Goal: Task Accomplishment & Management: Manage account settings

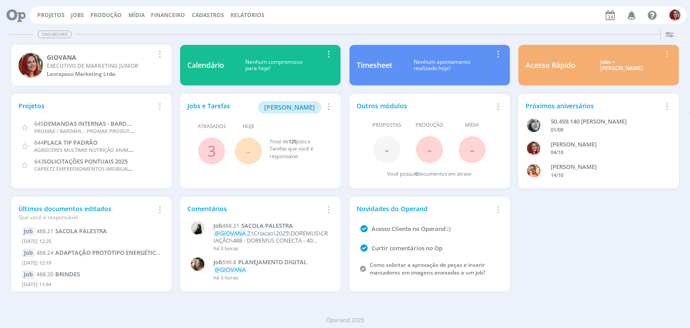
click at [634, 13] on icon "button" at bounding box center [632, 14] width 16 height 15
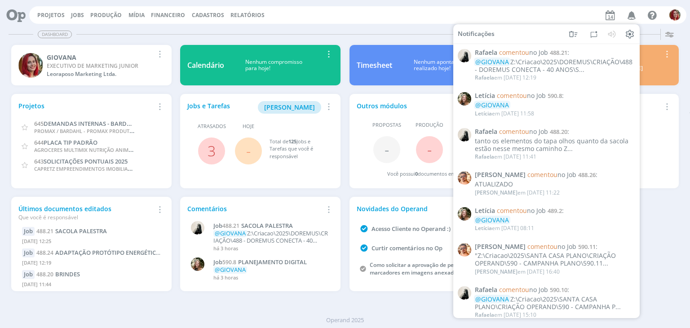
click at [282, 35] on div "Dashboard" at bounding box center [345, 34] width 673 height 13
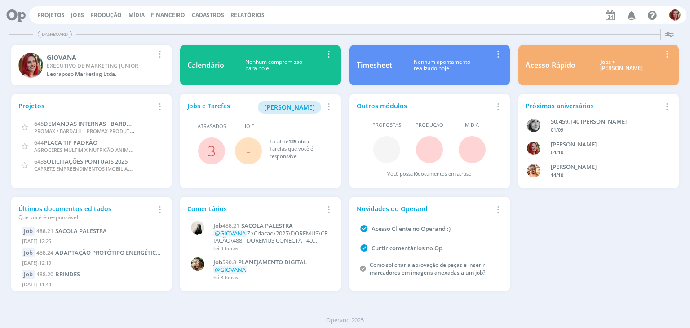
click at [261, 39] on div "Dashboard" at bounding box center [345, 34] width 673 height 13
click at [79, 17] on link "Jobs" at bounding box center [77, 15] width 13 height 8
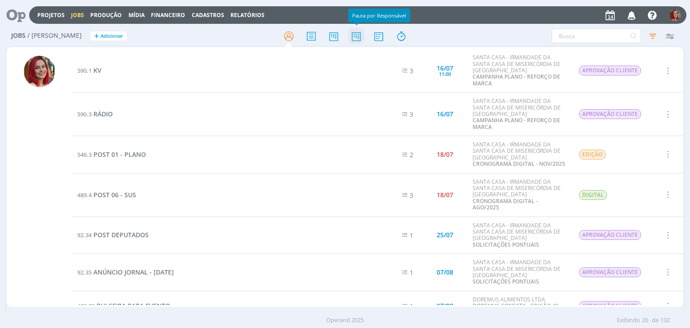
click at [349, 39] on icon at bounding box center [356, 36] width 16 height 18
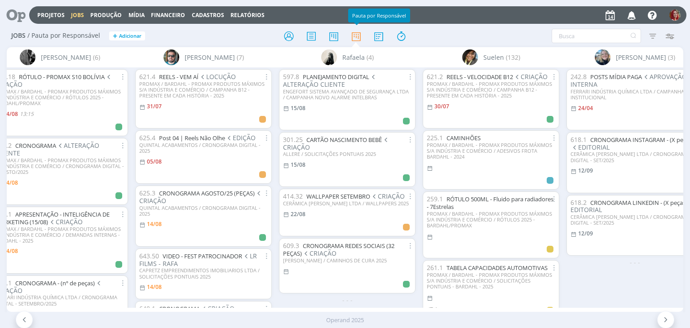
scroll to position [0, 2469]
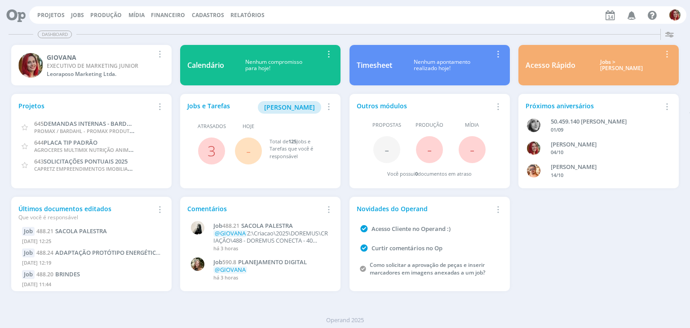
click at [634, 13] on icon "button" at bounding box center [632, 14] width 16 height 15
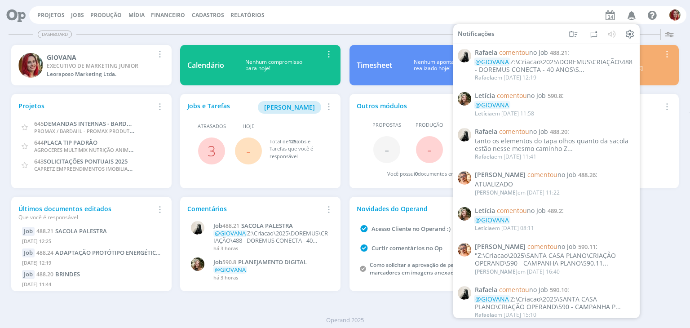
click at [369, 33] on div "Dashboard" at bounding box center [345, 34] width 673 height 13
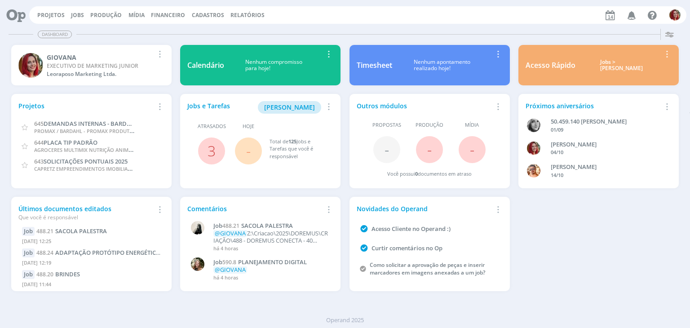
click at [22, 16] on icon at bounding box center [13, 15] width 18 height 18
click at [41, 18] on link "Projetos" at bounding box center [50, 15] width 27 height 8
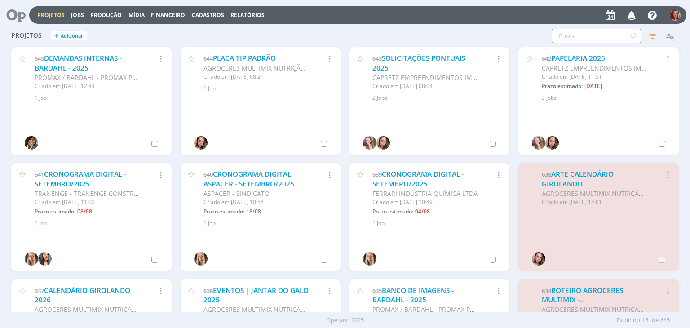
click at [575, 37] on input "text" at bounding box center [595, 36] width 89 height 14
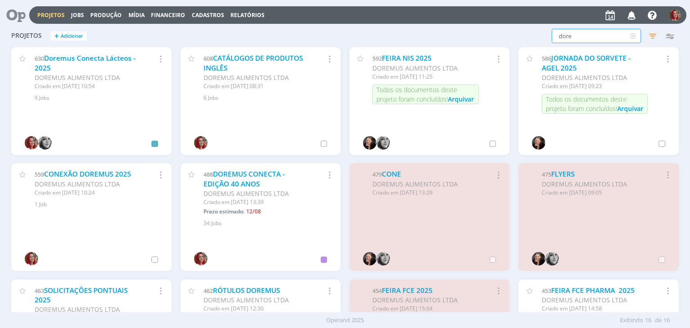
type input "dore"
click at [260, 290] on link "RÓTULOS DOREMUS" at bounding box center [246, 290] width 67 height 9
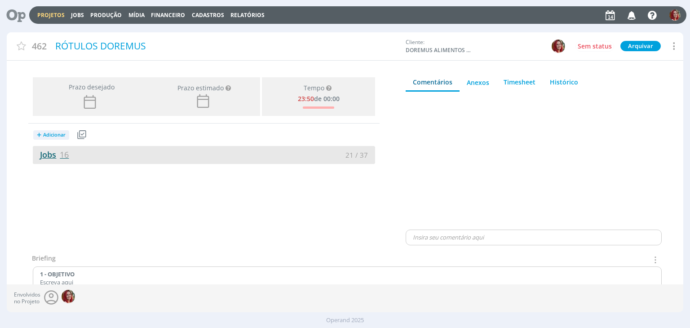
click at [57, 152] on link "Jobs 16" at bounding box center [51, 154] width 36 height 11
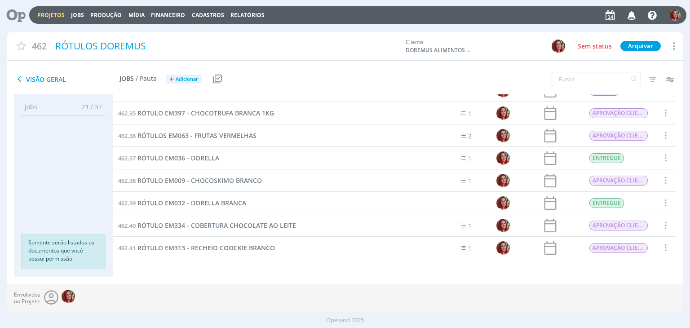
scroll to position [194, 0]
click at [183, 135] on span "RÓTULOS EM063 - FRUTAS VERMELHAS" at bounding box center [196, 136] width 119 height 9
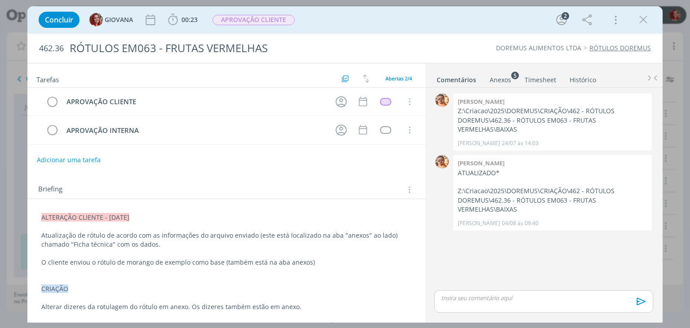
drag, startPoint x: 41, startPoint y: 216, endPoint x: 145, endPoint y: 217, distance: 104.2
click at [145, 217] on p "ALTERAÇÃO CLIENTE - 04/08/25" at bounding box center [226, 217] width 370 height 9
copy span "ALTERAÇÃO CLIENTE - 04/08/25"
click at [40, 216] on div "ALTERAÇÃO CLIENTE - 04/08/25 Atualização de rótulo de acordo com as informações…" at bounding box center [226, 262] width 383 height 105
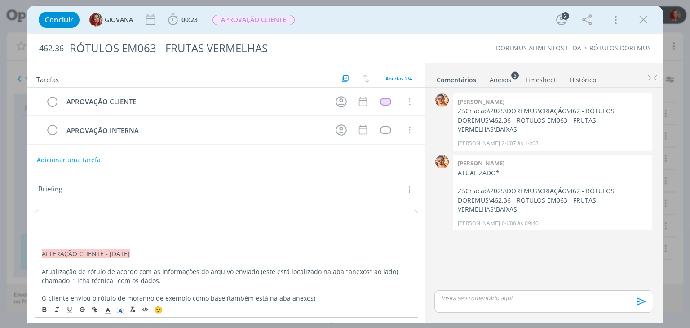
click at [45, 218] on p "dialog" at bounding box center [226, 217] width 369 height 9
click at [114, 217] on span "ALTERAÇÃO CLIENTE - 04/08/25" at bounding box center [86, 217] width 88 height 9
click at [49, 231] on p "dialog" at bounding box center [226, 235] width 370 height 9
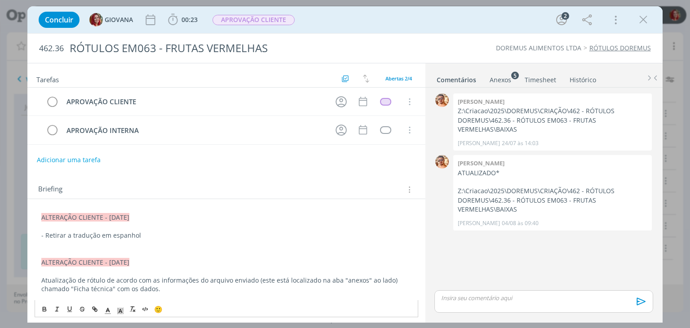
click at [176, 232] on p "- Retirar a tradução em espanhol" at bounding box center [226, 235] width 370 height 9
click at [47, 247] on p "dialog" at bounding box center [226, 244] width 370 height 9
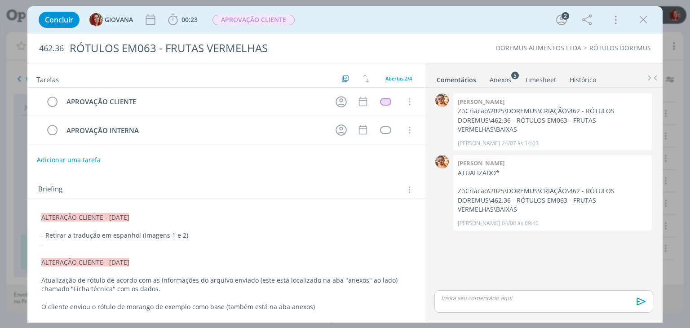
click at [88, 249] on p "dialog" at bounding box center [226, 253] width 370 height 9
click at [82, 245] on p "-" at bounding box center [226, 244] width 370 height 9
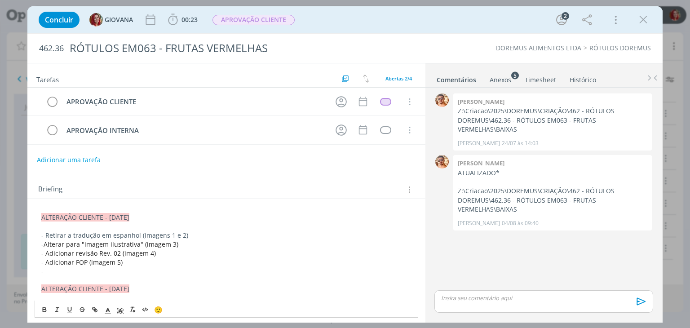
click at [53, 273] on div "ALTERAÇÃO CLIENTE - 14/08/25 - Retirar a tradução em espanhol (imagens 1 e 2) -…" at bounding box center [226, 298] width 383 height 176
click at [56, 269] on p "-" at bounding box center [226, 271] width 370 height 9
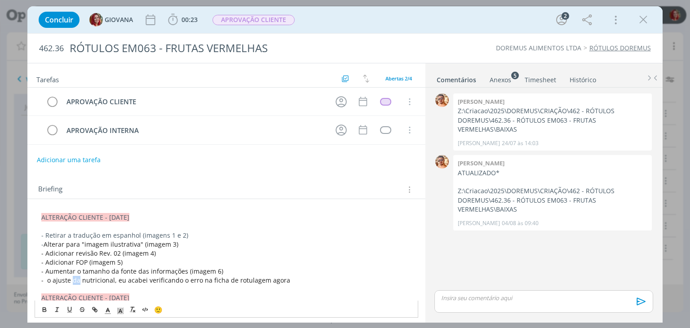
drag, startPoint x: 77, startPoint y: 278, endPoint x: 72, endPoint y: 277, distance: 5.3
click at [72, 277] on span "- o ajuste da nutricional, eu acabei verificando o erro na ficha de rotulagem a…" at bounding box center [165, 280] width 249 height 9
drag, startPoint x: 102, startPoint y: 279, endPoint x: 173, endPoint y: 277, distance: 71.0
click at [173, 277] on span "- o ajuste nutricional, eu acabei verificando o erro na ficha de rotulagem agora" at bounding box center [160, 280] width 239 height 9
click at [102, 279] on span "- o ajuste nutricionalpois está erro na ficha de rotulagem agora" at bounding box center [137, 280] width 193 height 9
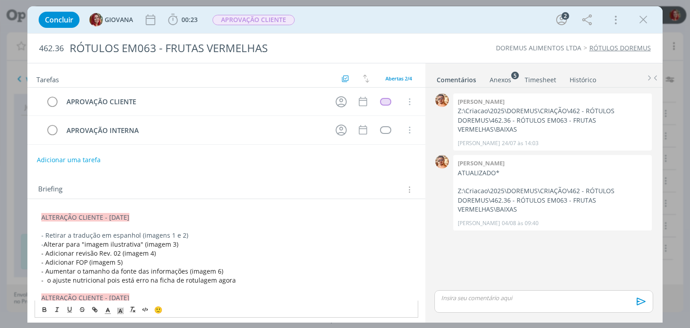
click at [145, 278] on span "- o ajuste nutricional pois está erro na ficha de rotulagem agora" at bounding box center [138, 280] width 194 height 9
drag, startPoint x: 242, startPoint y: 281, endPoint x: 219, endPoint y: 277, distance: 23.7
click at [219, 277] on p "- o ajuste nutricional pois está errado na ficha de rotulagem agora" at bounding box center [226, 280] width 370 height 9
drag, startPoint x: 54, startPoint y: 278, endPoint x: 46, endPoint y: 279, distance: 7.8
click at [46, 279] on span "- o ajuste nutricional pois está errado na ficha de rotulagem (imagem 7)" at bounding box center [150, 280] width 218 height 9
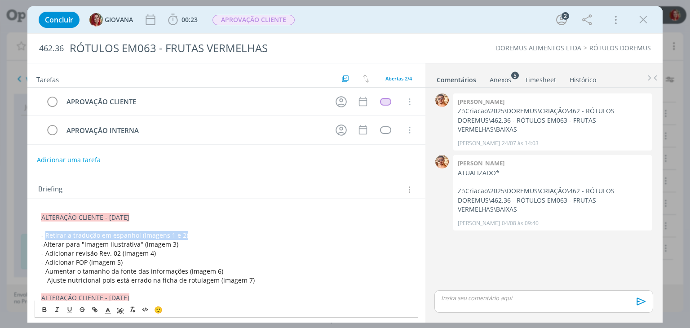
drag, startPoint x: 187, startPoint y: 233, endPoint x: 47, endPoint y: 234, distance: 140.1
click at [47, 234] on p "- Retirar a tradução em espanhol (imagens 1 e 2)" at bounding box center [226, 235] width 370 height 9
click at [104, 311] on icon "dialog" at bounding box center [108, 311] width 8 height 8
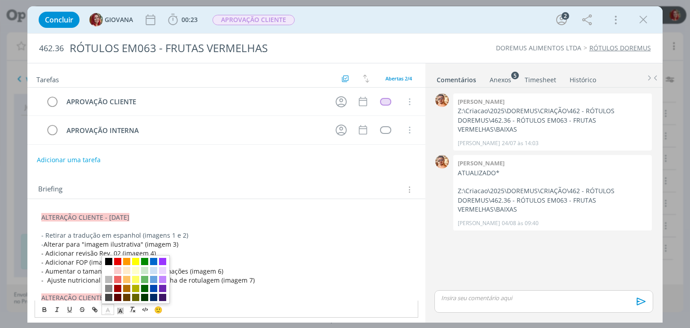
click at [106, 264] on span "dialog" at bounding box center [135, 279] width 68 height 48
click at [107, 261] on span "dialog" at bounding box center [108, 261] width 7 height 7
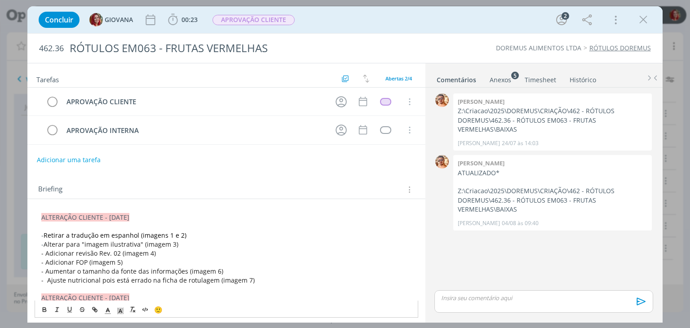
click at [213, 250] on p "- Adicionar revisão Rev. 02 (imagem 4)" at bounding box center [226, 253] width 370 height 9
click at [257, 282] on p "- Ajuste nutricional pois está errado na ficha de rotulagem (imagem 7)" at bounding box center [226, 280] width 370 height 9
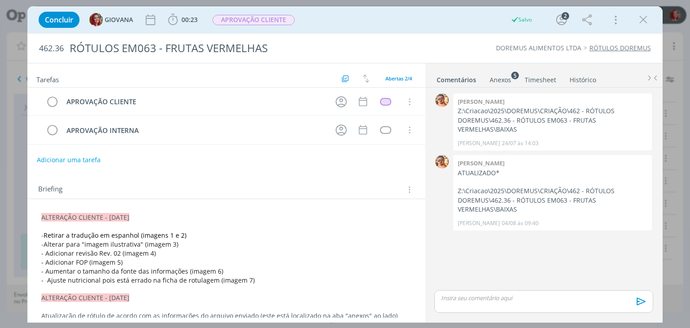
click at [261, 276] on p "- Ajuste nutricional pois está errado na ficha de rotulagem (imagem 7)" at bounding box center [226, 280] width 370 height 9
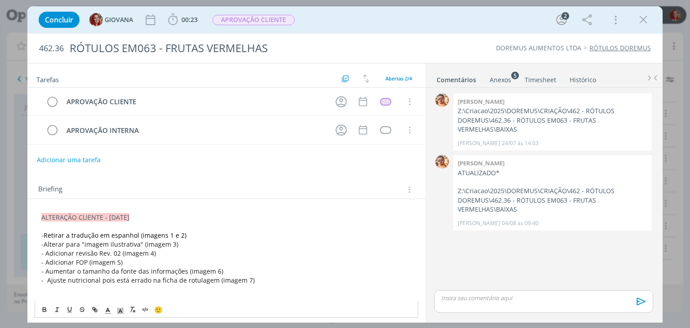
scroll to position [102, 0]
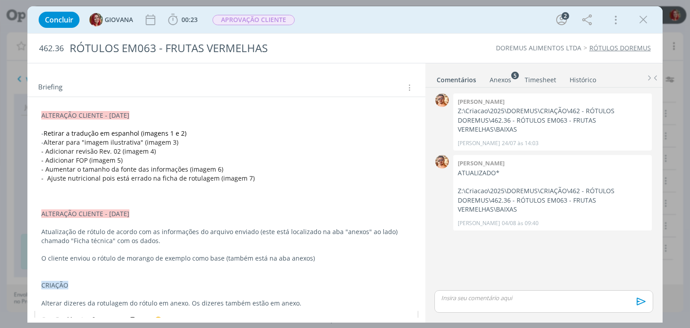
click at [91, 196] on p "dialog" at bounding box center [226, 195] width 370 height 9
click at [66, 196] on p "*Anexos ao lado" at bounding box center [226, 195] width 370 height 9
drag, startPoint x: 106, startPoint y: 194, endPoint x: 25, endPoint y: 194, distance: 80.8
click at [25, 194] on div "Concluir GIOVANA 00:23 Iniciar Apontar Data * 14/08/2025 Horas * 00:00 Tarefa S…" at bounding box center [345, 164] width 690 height 328
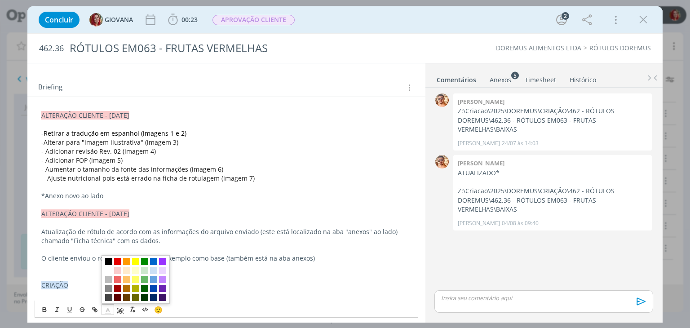
click at [106, 310] on icon "dialog" at bounding box center [108, 311] width 8 height 8
click at [106, 259] on span "dialog" at bounding box center [108, 261] width 7 height 7
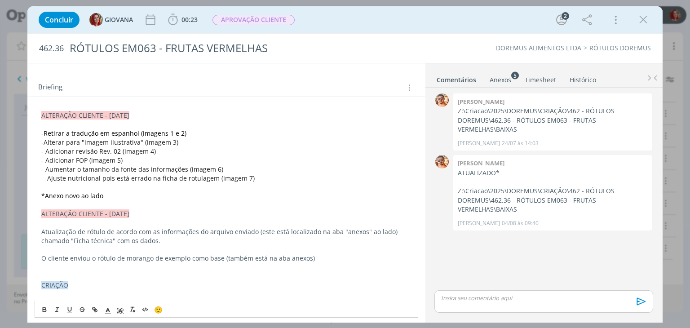
click at [114, 202] on p "dialog" at bounding box center [226, 204] width 370 height 9
click at [233, 196] on p "*Anexo novo ao lado" at bounding box center [226, 195] width 370 height 9
click at [497, 77] on div "Anexos 5" at bounding box center [500, 79] width 22 height 9
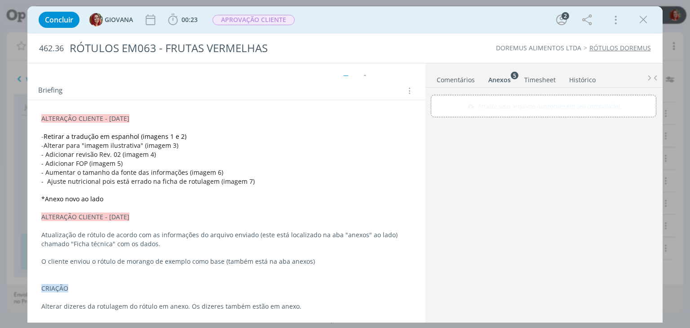
scroll to position [97, 0]
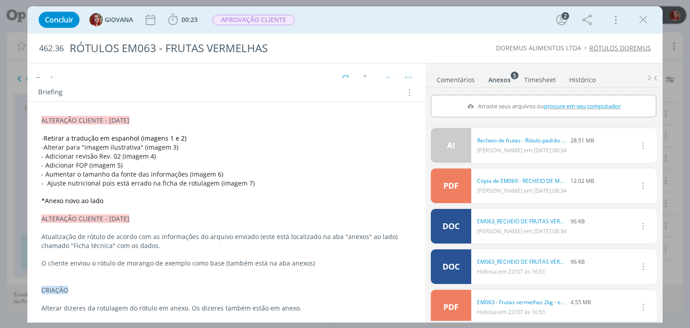
click at [590, 102] on span "procure em seu computador" at bounding box center [582, 106] width 77 height 8
click at [590, 97] on input "Arraste seus arquivos ou procure em seu computador" at bounding box center [543, 96] width 225 height 3
type input "C:\fakepath\EM063_RECHEIO DE FRUTAS VERMELHAS.doc"
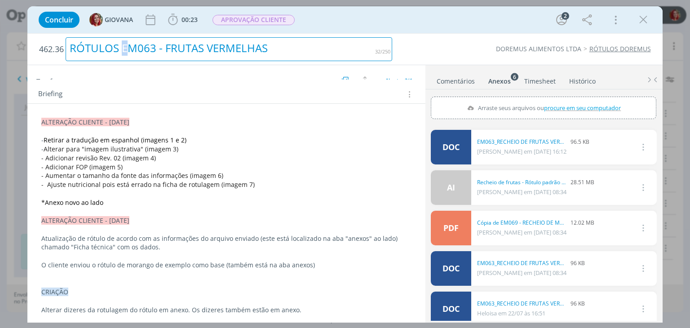
scroll to position [99, 0]
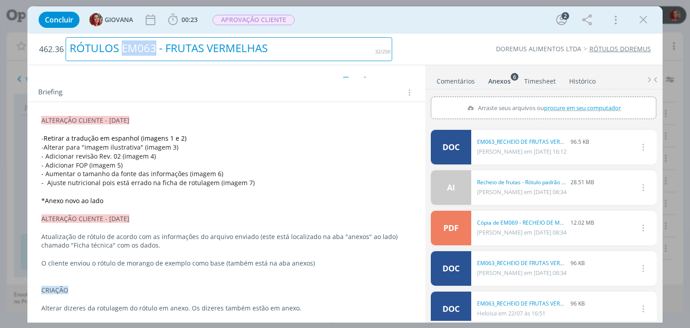
drag, startPoint x: 131, startPoint y: 53, endPoint x: 156, endPoint y: 56, distance: 25.3
click at [156, 56] on div "RÓTULOS EM063 - FRUTAS VERMELHAS" at bounding box center [229, 49] width 326 height 24
copy div "EM063"
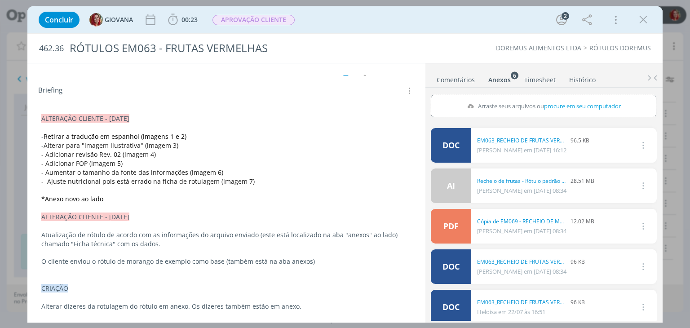
click at [243, 167] on p "- Adicionar FOP (imagem 5)" at bounding box center [226, 163] width 370 height 9
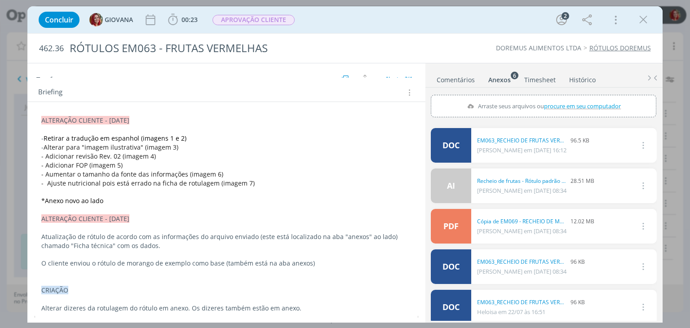
click at [579, 106] on span "procure em seu computador" at bounding box center [582, 106] width 77 height 8
click at [579, 97] on input "Arraste seus arquivos ou procure em seu computador" at bounding box center [543, 96] width 225 height 3
type input "C:\fakepath\EM063 - imagem 7.png"
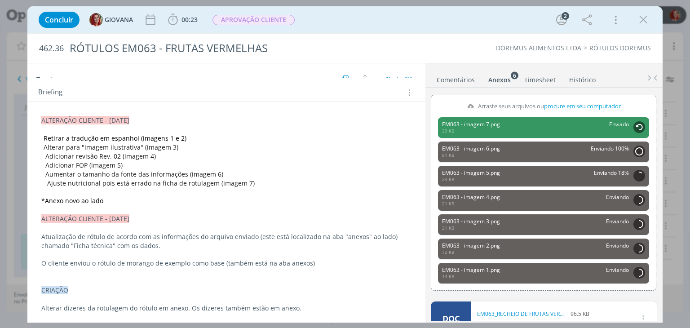
click at [77, 200] on span "*Anexo novo ao lado" at bounding box center [72, 200] width 62 height 9
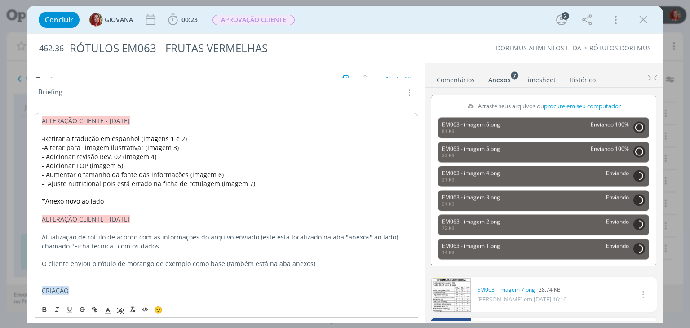
click at [79, 198] on span "*Anexo novo ao lado" at bounding box center [73, 201] width 62 height 9
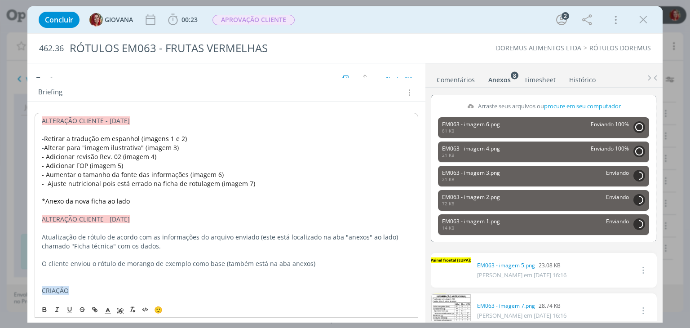
click at [151, 206] on p "dialog" at bounding box center [226, 210] width 369 height 9
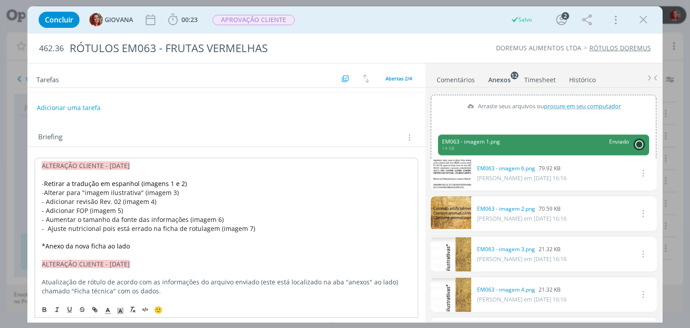
scroll to position [0, 0]
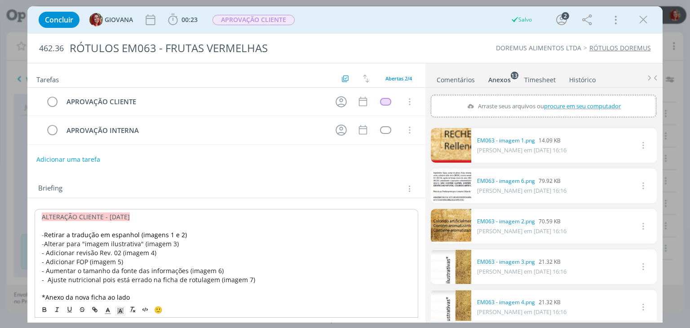
click at [58, 160] on button "Adicionar uma tarefa" at bounding box center [68, 159] width 64 height 15
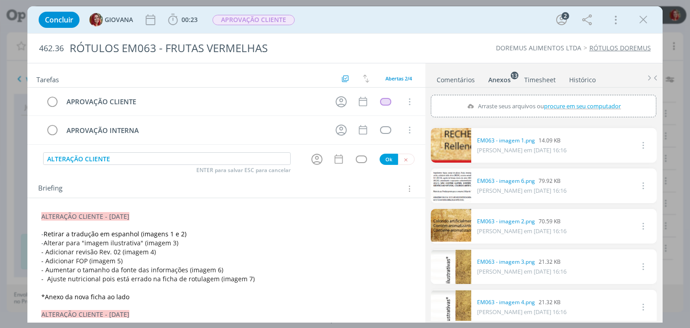
type input "ALTERAÇÃO CLIENTE"
click at [381, 160] on button "Ok" at bounding box center [388, 159] width 18 height 11
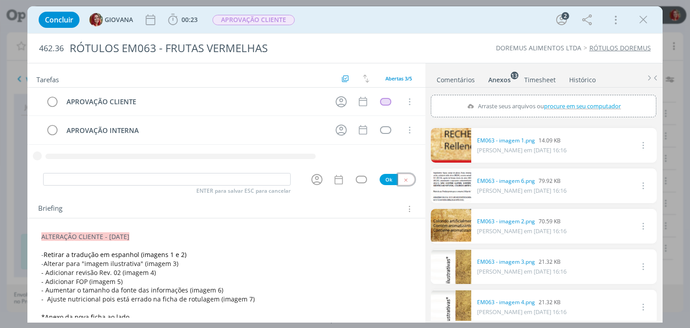
click at [404, 181] on button "dialog" at bounding box center [406, 179] width 17 height 11
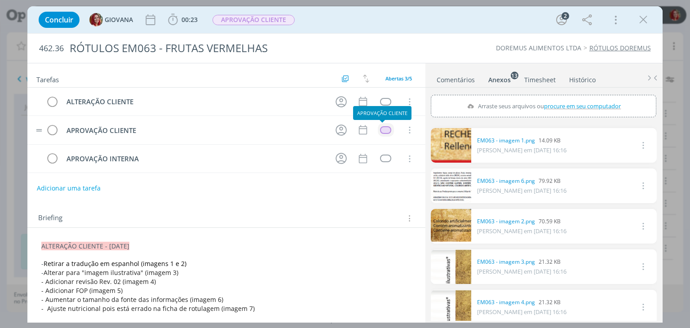
click at [385, 128] on div "dialog" at bounding box center [385, 130] width 11 height 8
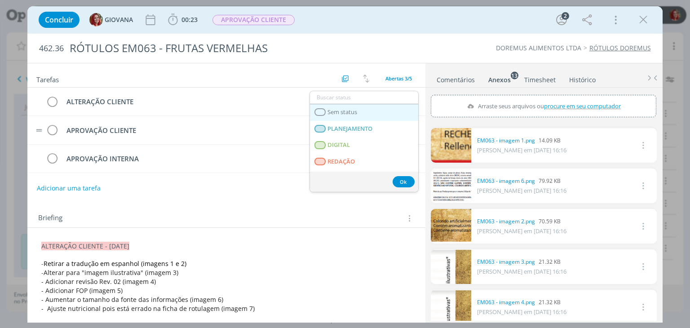
click at [338, 110] on span "Sem status" at bounding box center [343, 112] width 30 height 7
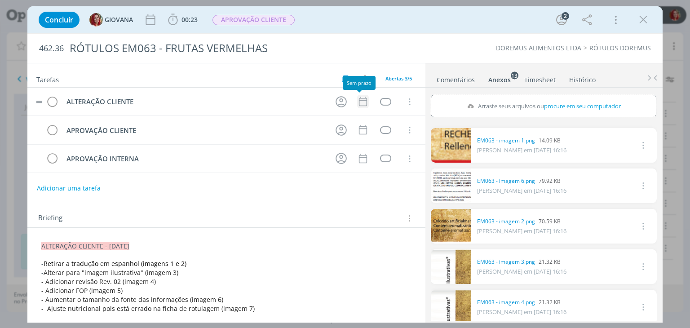
click at [361, 99] on icon "dialog" at bounding box center [363, 102] width 12 height 12
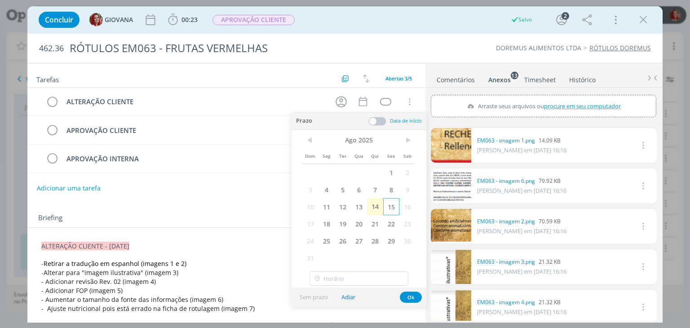
click at [390, 203] on span "15" at bounding box center [391, 206] width 16 height 17
click at [409, 298] on button "Ok" at bounding box center [411, 296] width 22 height 11
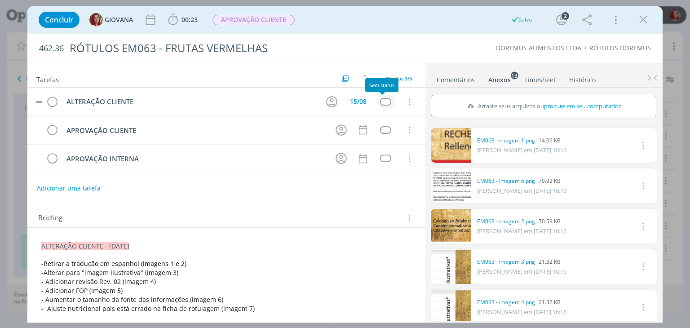
click at [380, 98] on div "dialog" at bounding box center [385, 102] width 11 height 8
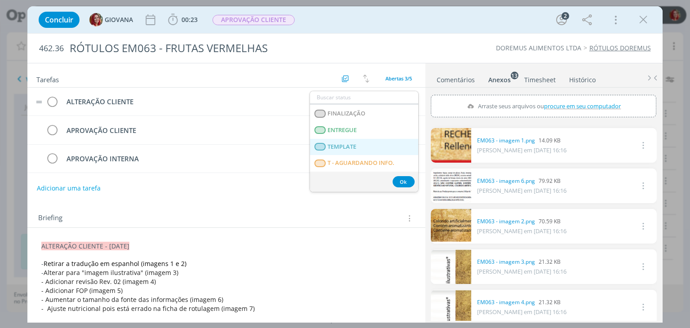
scroll to position [229, 0]
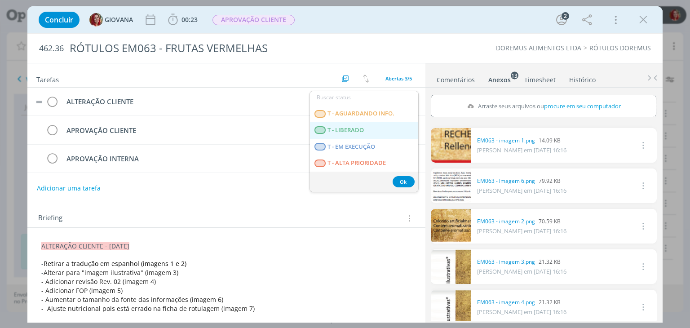
click at [348, 127] on span "T - LIBERADO" at bounding box center [346, 130] width 36 height 7
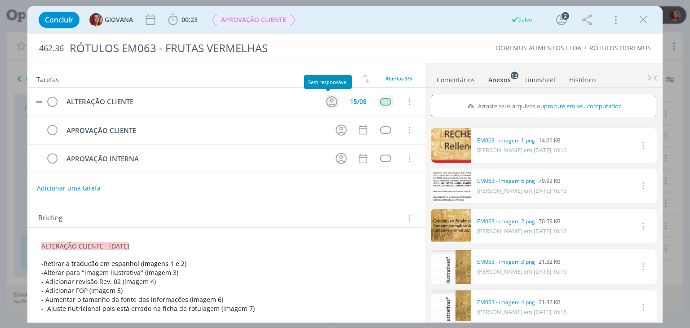
click at [325, 99] on icon "dialog" at bounding box center [332, 102] width 14 height 14
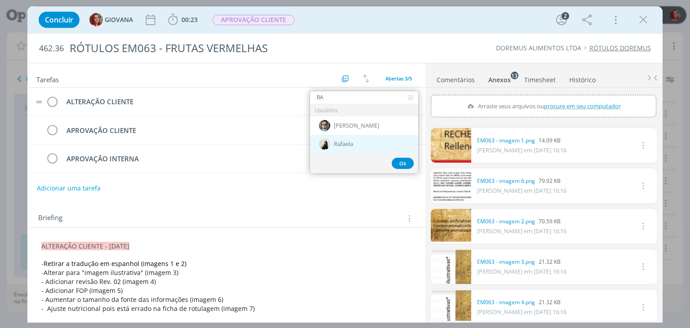
type input "RA"
click at [337, 146] on span "Rafaela" at bounding box center [343, 144] width 19 height 7
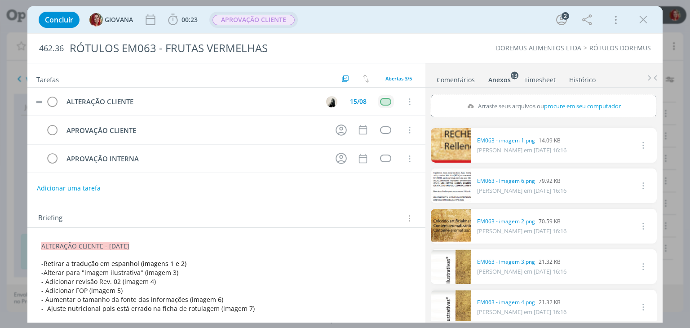
click at [256, 22] on span "APROVAÇÃO CLIENTE" at bounding box center [253, 20] width 82 height 10
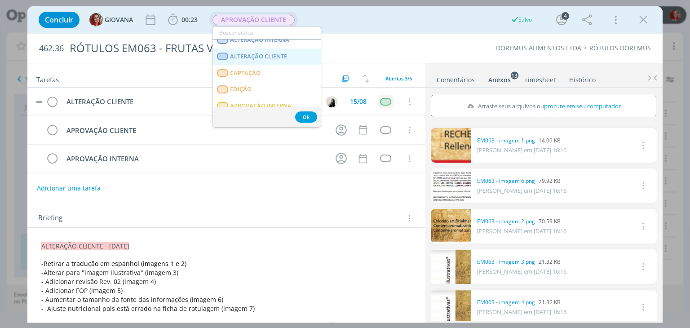
scroll to position [45, 0]
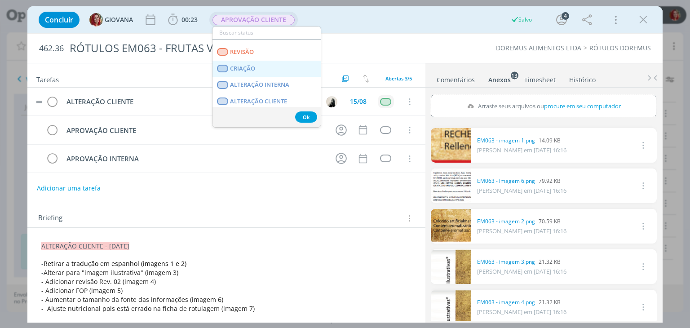
click at [256, 69] on link "CRIAÇÃO" at bounding box center [266, 69] width 108 height 17
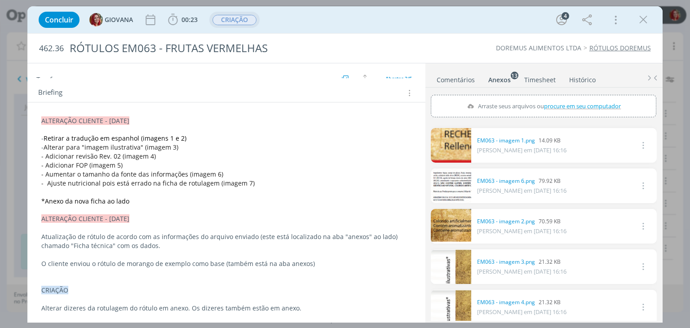
scroll to position [0, 0]
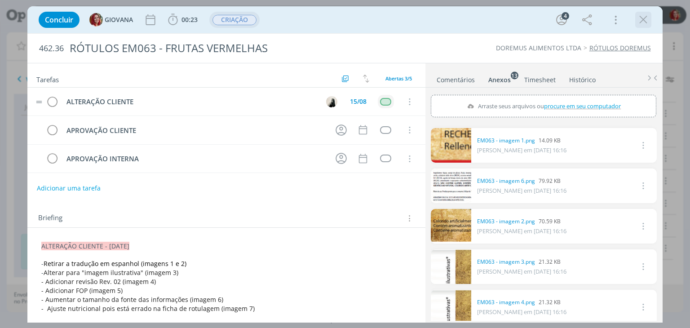
click at [644, 26] on icon "dialog" at bounding box center [642, 19] width 13 height 13
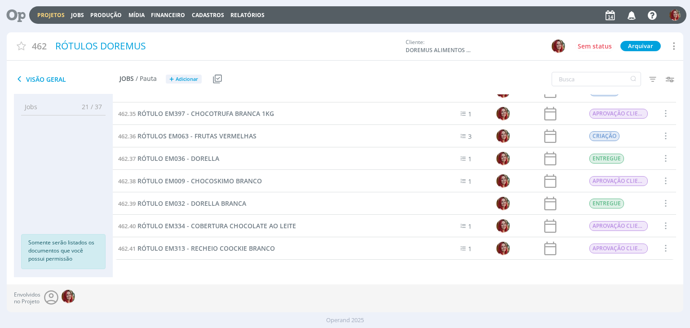
click at [18, 15] on icon at bounding box center [13, 15] width 18 height 18
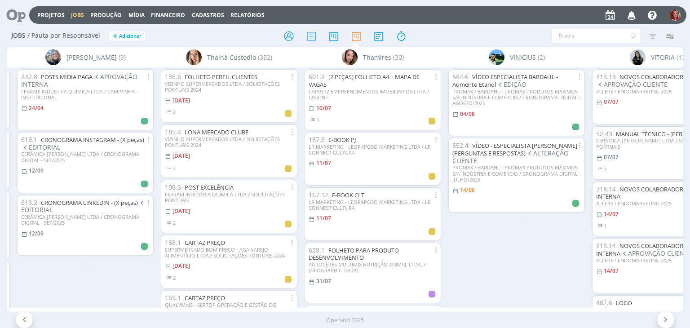
scroll to position [0, 3210]
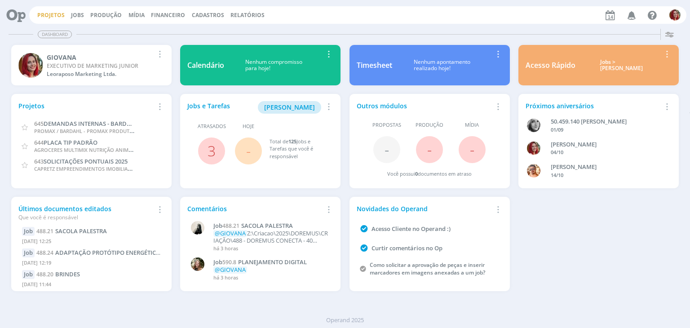
click at [55, 12] on link "Projetos" at bounding box center [50, 15] width 27 height 8
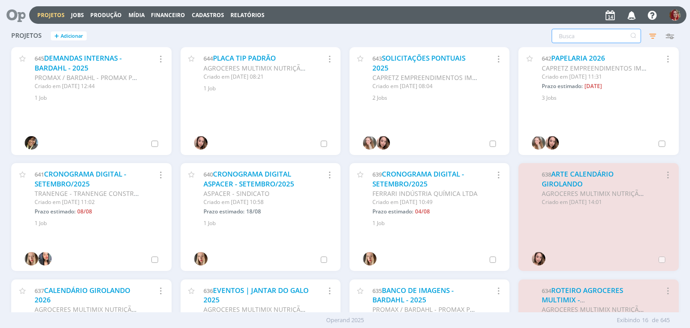
click at [568, 39] on input "text" at bounding box center [595, 36] width 89 height 14
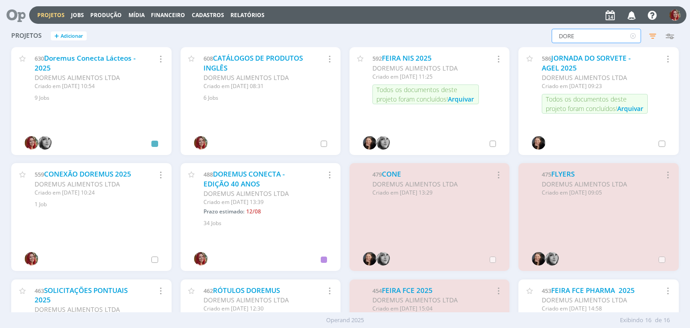
type input "DORE"
click at [239, 171] on link "DOREMUS CONECTA - EDIÇÃO 40 ANOS" at bounding box center [243, 178] width 81 height 19
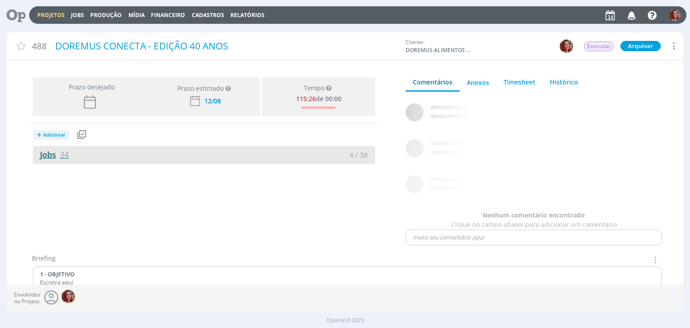
click at [47, 153] on link "Jobs 34" at bounding box center [51, 154] width 36 height 11
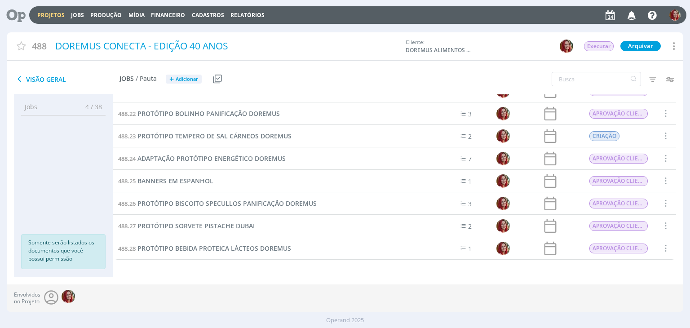
scroll to position [508, 0]
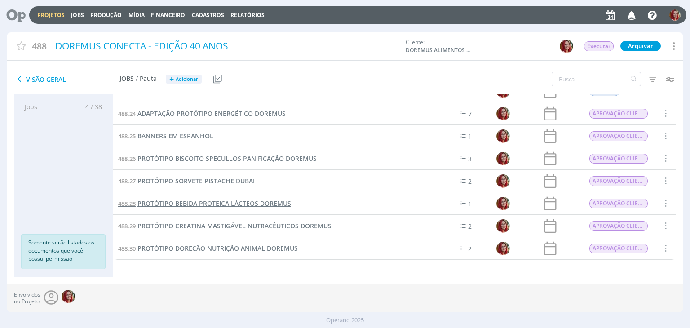
click at [214, 204] on span "PROTÓTIPO BEBIDA PROTEICA LÁCTEOS DOREMUS" at bounding box center [214, 203] width 154 height 9
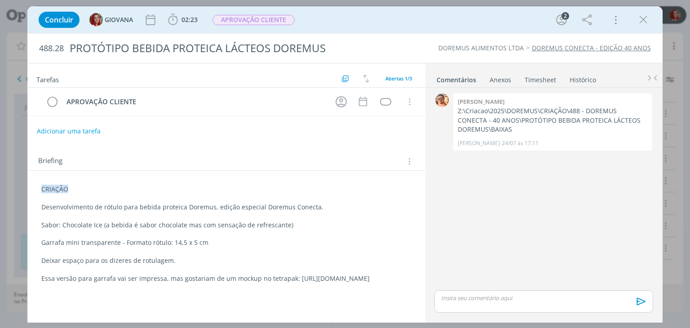
click at [42, 189] on span "CRIAÇÃO" at bounding box center [54, 189] width 27 height 9
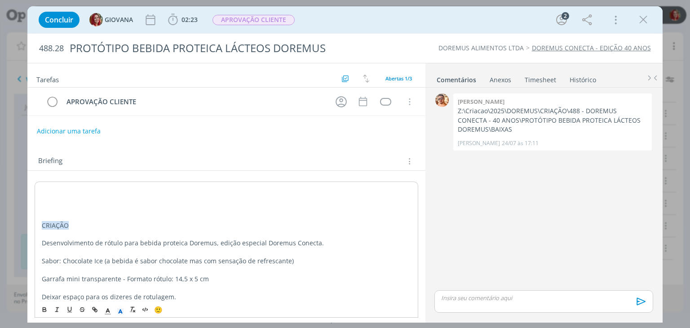
click at [48, 189] on p "dialog" at bounding box center [226, 189] width 369 height 9
drag, startPoint x: 138, startPoint y: 190, endPoint x: 39, endPoint y: 182, distance: 99.1
click at [39, 182] on div "ALTERAÇÃO CLIENTE - [DATE] CRIAÇÃO Desenvolvimento de rótulo para bebida protei…" at bounding box center [226, 251] width 383 height 140
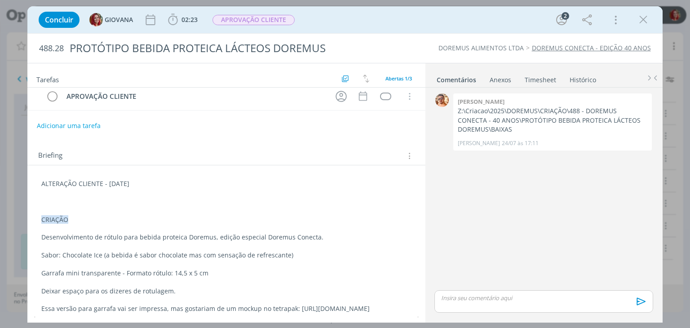
scroll to position [50, 0]
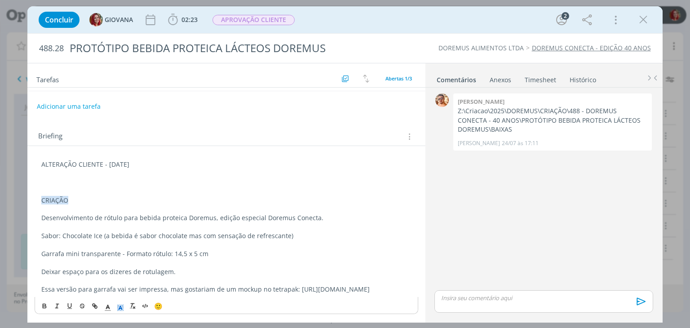
click at [121, 305] on icon "dialog" at bounding box center [120, 308] width 8 height 8
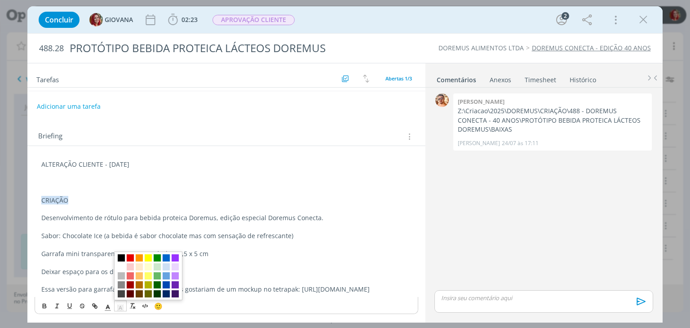
drag, startPoint x: 128, startPoint y: 266, endPoint x: 127, endPoint y: 258, distance: 8.2
click at [129, 265] on span "dialog" at bounding box center [130, 266] width 7 height 7
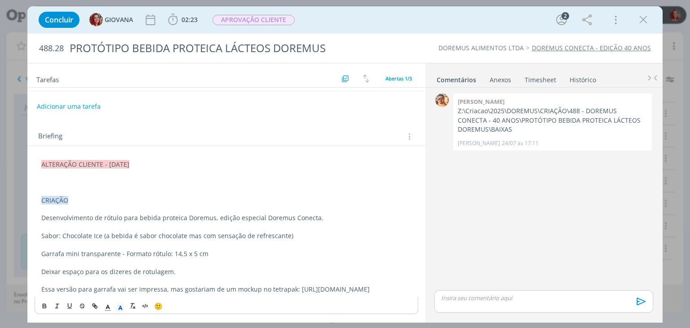
click at [53, 178] on p "dialog" at bounding box center [226, 182] width 370 height 9
click at [56, 187] on p "dialog" at bounding box center [226, 191] width 370 height 9
click at [47, 178] on p "dialog" at bounding box center [226, 182] width 370 height 9
click at [67, 178] on span "incluam os dizeres legais no rótulo" at bounding box center [96, 182] width 105 height 9
click at [154, 187] on p "dialog" at bounding box center [226, 191] width 370 height 9
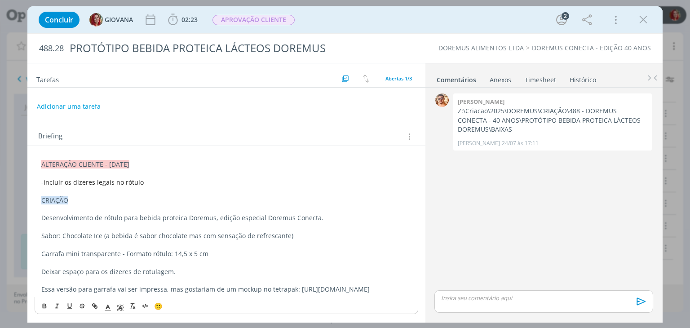
click at [158, 178] on p "- incluir os dizeres legais no rótulo" at bounding box center [226, 182] width 370 height 9
click at [209, 178] on span "incluir os dizeres legais no rótulo (Anexos em pdf e word)" at bounding box center [130, 182] width 173 height 9
click at [246, 178] on p "- incluir os dizeres legais no rótulo (Anexos em pdf e word ao lado)" at bounding box center [226, 182] width 370 height 9
click at [251, 178] on p "- incluir os dizeres legais no rótulo (Anexos em pdf e word ao lado)" at bounding box center [226, 182] width 370 height 9
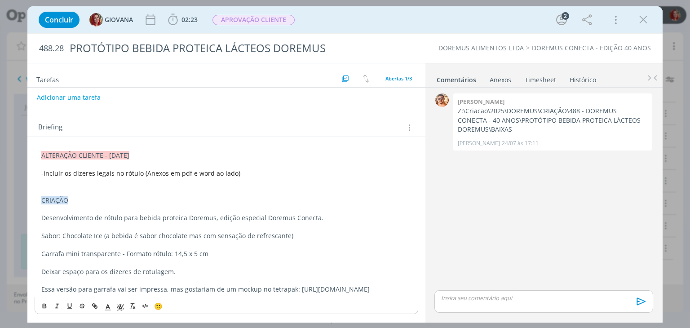
click at [499, 80] on div "Anexos 0" at bounding box center [500, 79] width 22 height 9
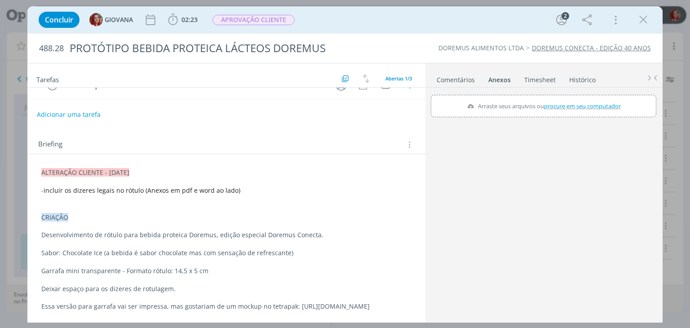
click at [573, 105] on span "procure em seu computador" at bounding box center [582, 106] width 77 height 8
click at [573, 97] on input "Arraste seus arquivos ou procure em seu computador" at bounding box center [543, 96] width 225 height 3
type input "C:\fakepath\Dizeres de Rotulagem - Bebida Láctea - Convenção 40 anos.doc"
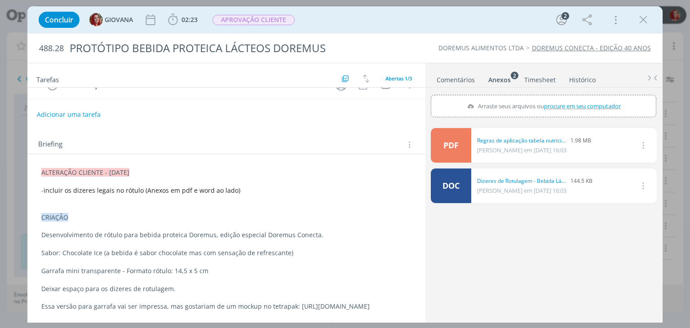
click at [285, 186] on p "- incluir os dizeres legais no rótulo (Anexos em pdf e word ao lado)" at bounding box center [226, 190] width 370 height 9
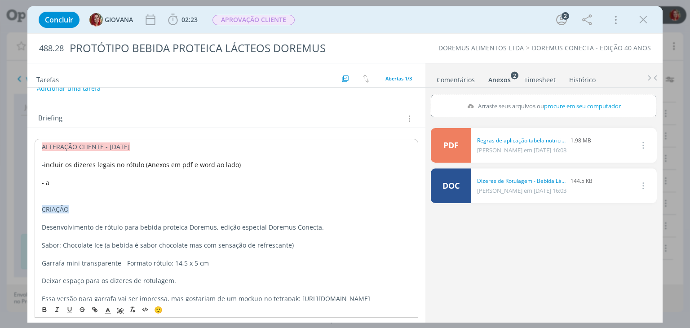
click at [292, 164] on p "- incluir os dizeres legais no rótulo (Anexos em pdf e word ao lado)" at bounding box center [226, 164] width 369 height 9
drag, startPoint x: 117, startPoint y: 181, endPoint x: 158, endPoint y: 184, distance: 41.4
click at [158, 184] on span "- após incluso no arquivo me enviem ele aberto para que possamos fazer um mocku…" at bounding box center [205, 182] width 326 height 9
click at [137, 182] on span "- após incluso no arquivo me enviem ele aberto para que possamos fazer um mocku…" at bounding box center [205, 182] width 326 height 9
click at [149, 179] on span "- após incluso no arquivo me enviem ele aberto para que possamos fazer um mocku…" at bounding box center [205, 182] width 326 height 9
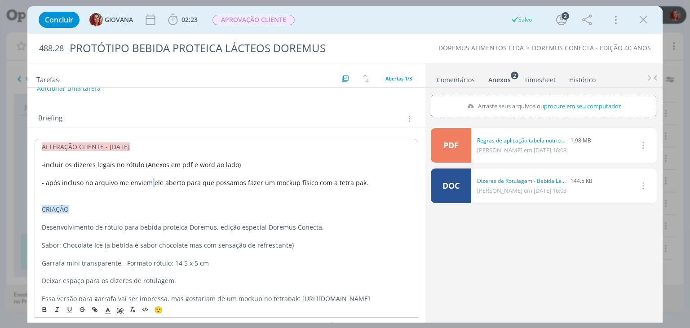
click at [149, 179] on span "- após incluso no arquivo me enviem ele aberto para que possamos fazer um mocku…" at bounding box center [205, 182] width 326 height 9
drag, startPoint x: 149, startPoint y: 179, endPoint x: 118, endPoint y: 177, distance: 31.5
click at [118, 178] on span "- após incluso no arquivo me enviem ele aberto para que possamos fazer um mocku…" at bounding box center [205, 182] width 326 height 9
drag, startPoint x: 318, startPoint y: 184, endPoint x: 363, endPoint y: 183, distance: 44.5
click at [363, 183] on p "- após incluso no arquivo deixar ele aberto para que possamos fazer um mockup f…" at bounding box center [226, 182] width 369 height 9
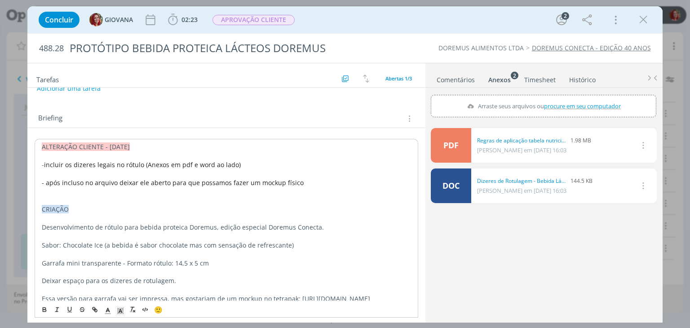
click at [242, 182] on span "- após incluso no arquivo deixar ele aberto para que possamos fazer um mockup f…" at bounding box center [173, 182] width 262 height 9
drag, startPoint x: 225, startPoint y: 181, endPoint x: 195, endPoint y: 177, distance: 30.4
click at [195, 178] on span "- após incluso no arquivo deixar ele aberto para que possamos fazerem um mockup…" at bounding box center [177, 182] width 271 height 9
drag, startPoint x: 183, startPoint y: 182, endPoint x: 226, endPoint y: 184, distance: 43.2
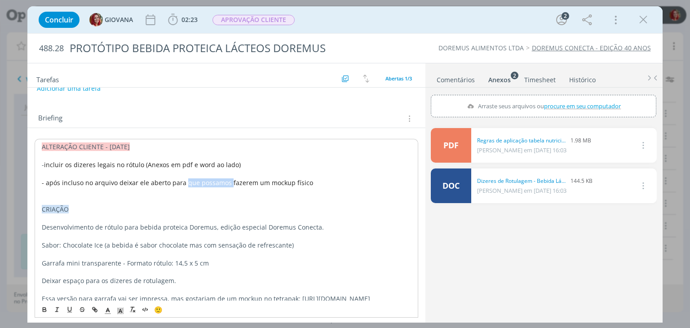
click at [226, 184] on span "- após incluso no arquivo deixar ele aberto para que possamos fazerem um mockup…" at bounding box center [177, 182] width 271 height 9
click at [282, 183] on p "- após incluso no arquivo deixar ele aberto para fazerem um mockup físico" at bounding box center [226, 182] width 369 height 9
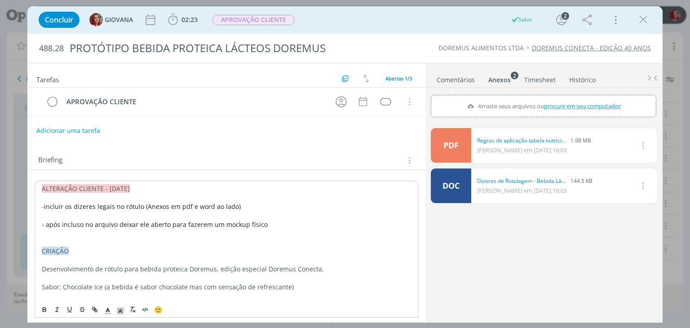
click at [62, 128] on button "Adicionar uma tarefa" at bounding box center [68, 130] width 64 height 15
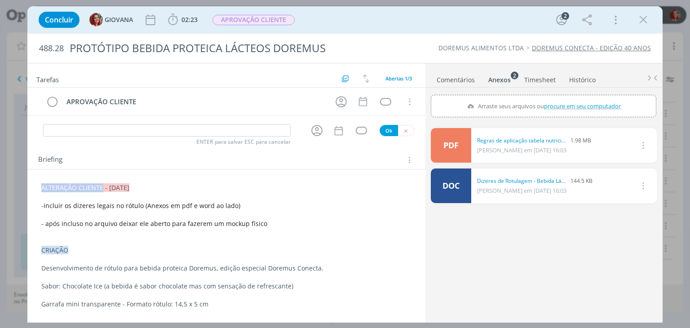
drag, startPoint x: 42, startPoint y: 184, endPoint x: 102, endPoint y: 183, distance: 60.2
click at [102, 183] on span "ALTERAÇÃO CLIENTE - [DATE]" at bounding box center [85, 187] width 88 height 9
copy span "ALTERAÇÃO CLIENTE"
click at [86, 124] on input "dialog" at bounding box center [166, 130] width 247 height 13
paste input "ALTERAÇÃO CLIENTE"
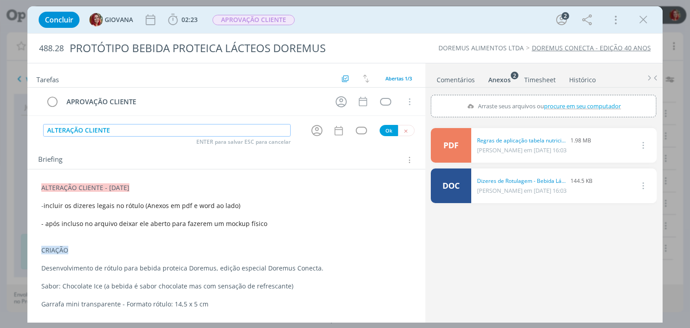
type input "ALTERAÇÃO CLIENTE"
click at [381, 128] on button "Ok" at bounding box center [388, 130] width 18 height 11
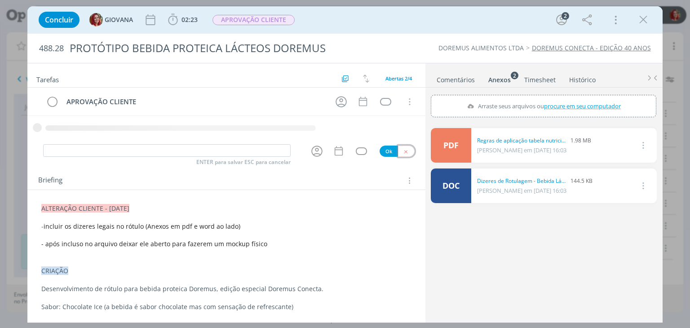
click at [405, 151] on button "dialog" at bounding box center [406, 150] width 17 height 11
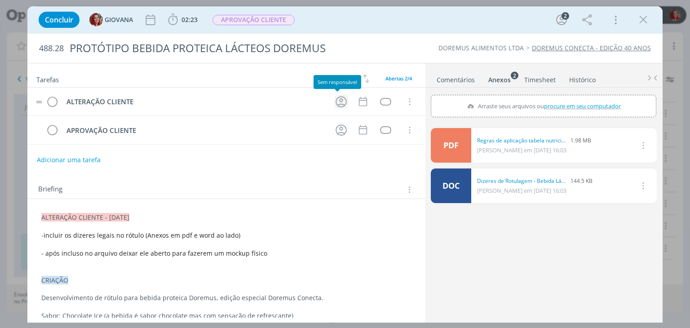
click at [335, 100] on icon "dialog" at bounding box center [341, 102] width 14 height 14
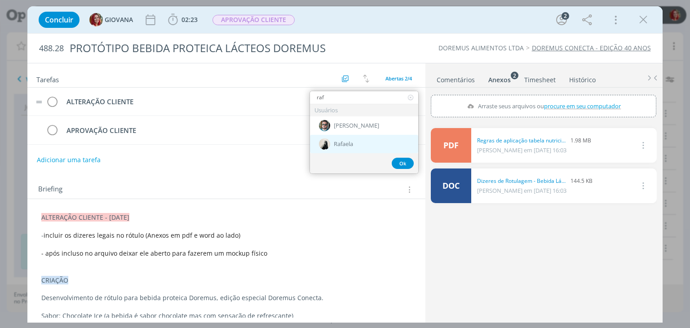
type input "raf"
click at [343, 145] on span "Rafaela" at bounding box center [343, 144] width 19 height 7
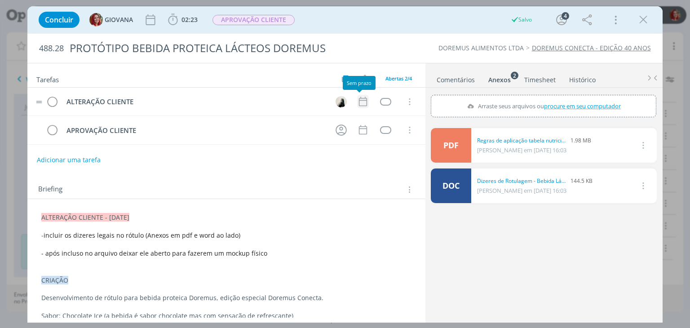
click at [362, 99] on icon "dialog" at bounding box center [362, 101] width 8 height 9
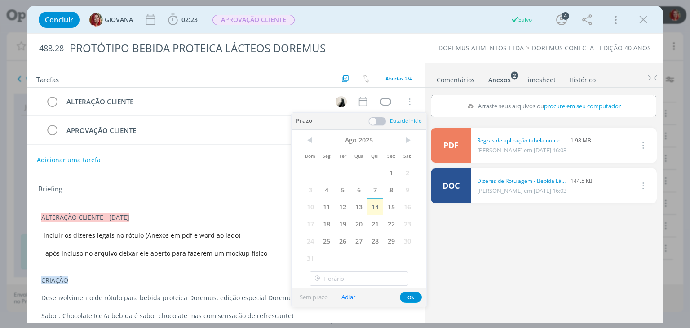
click at [372, 207] on span "14" at bounding box center [375, 206] width 16 height 17
click at [409, 297] on button "Ok" at bounding box center [411, 296] width 22 height 11
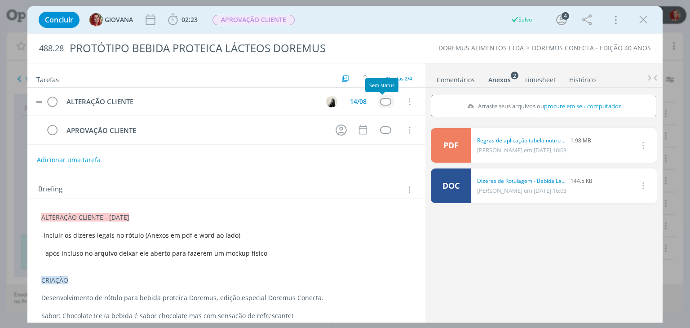
click at [380, 98] on div "dialog" at bounding box center [385, 102] width 11 height 8
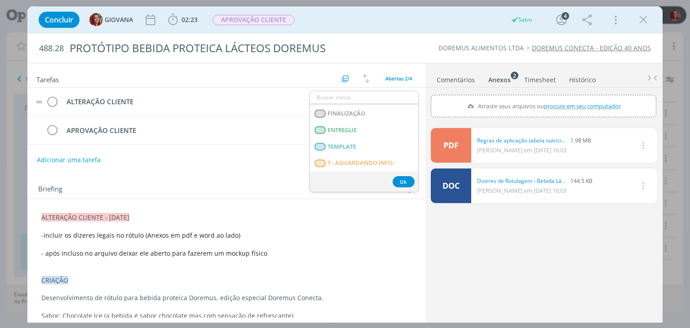
scroll to position [225, 0]
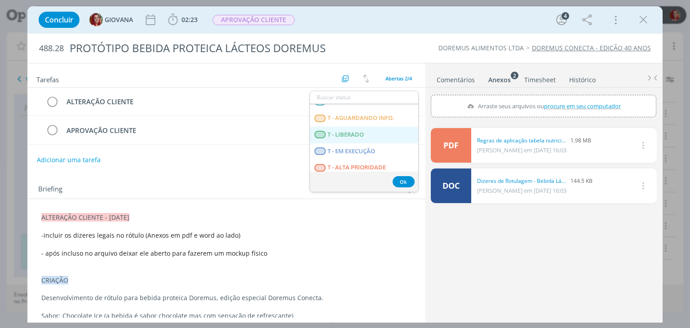
click at [363, 133] on span "T - LIBERADO" at bounding box center [346, 134] width 36 height 7
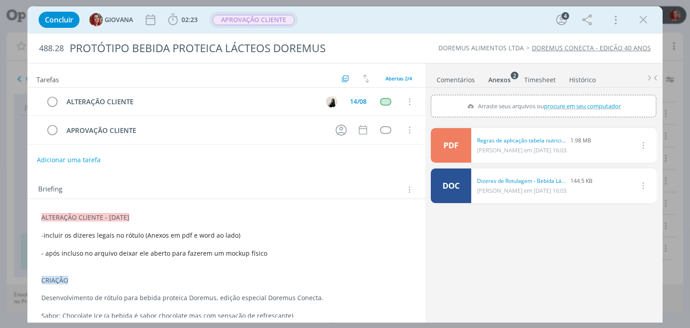
click at [255, 18] on span "APROVAÇÃO CLIENTE" at bounding box center [253, 20] width 82 height 10
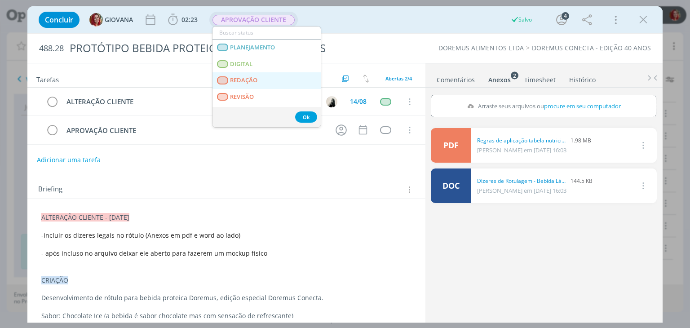
scroll to position [45, 0]
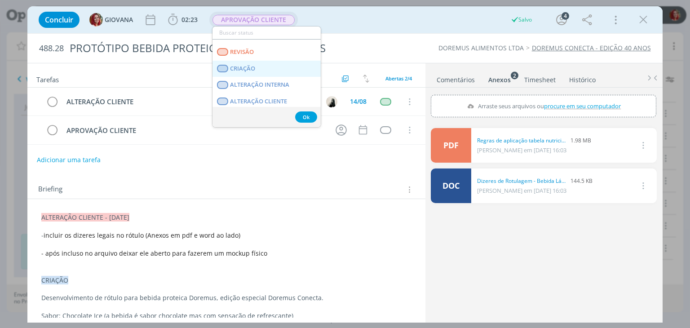
click at [276, 74] on link "CRIAÇÃO" at bounding box center [266, 69] width 108 height 17
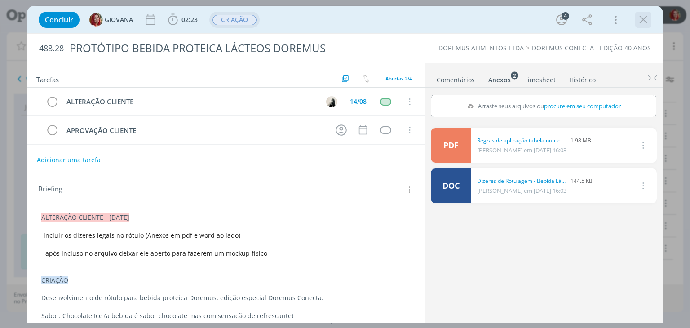
click at [645, 17] on icon "dialog" at bounding box center [642, 19] width 13 height 13
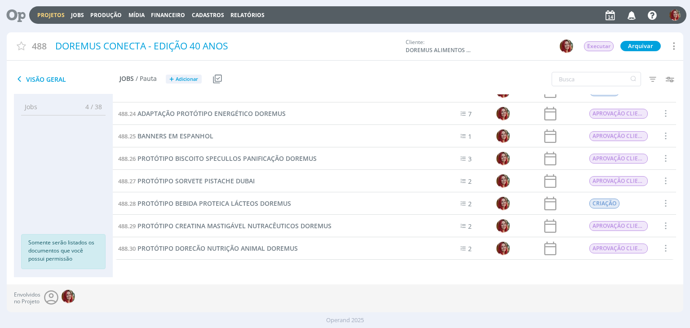
click at [20, 8] on icon at bounding box center [13, 15] width 18 height 18
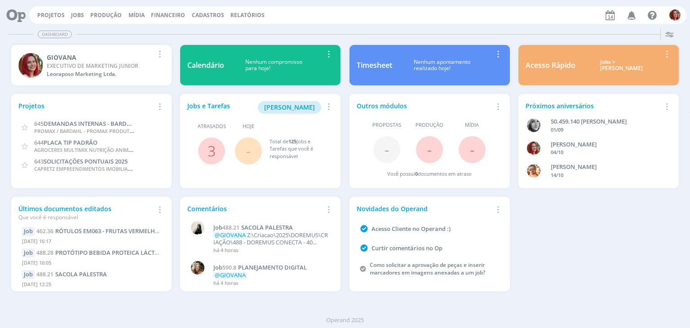
click at [444, 303] on div "Dashboard Salvar Selecione abaixo os cards desejados: Meus Meu Perfil [GEOGRAPH…" at bounding box center [345, 176] width 690 height 303
